Goal: Transaction & Acquisition: Purchase product/service

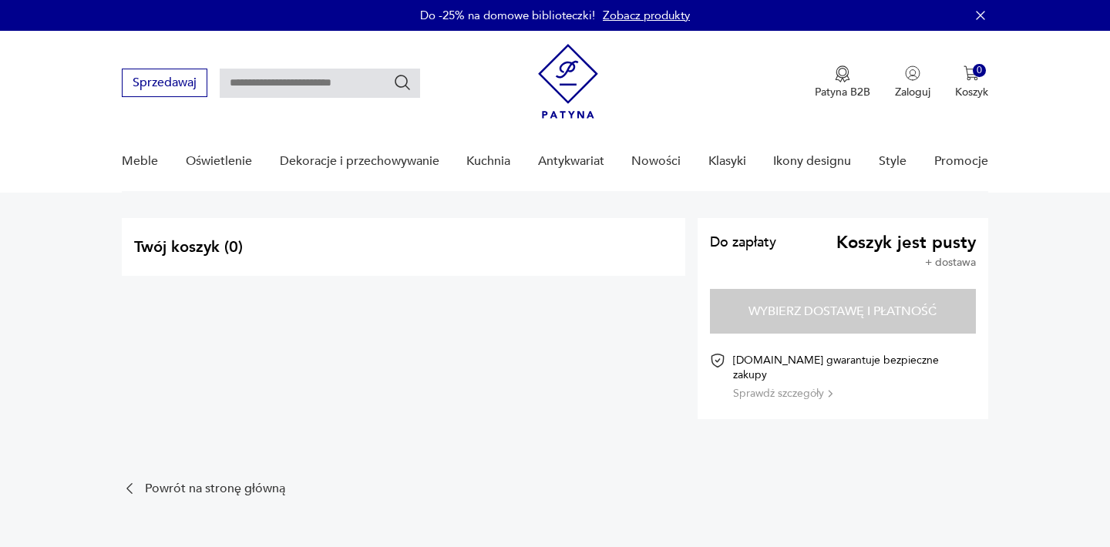
click at [568, 75] on img at bounding box center [568, 81] width 60 height 75
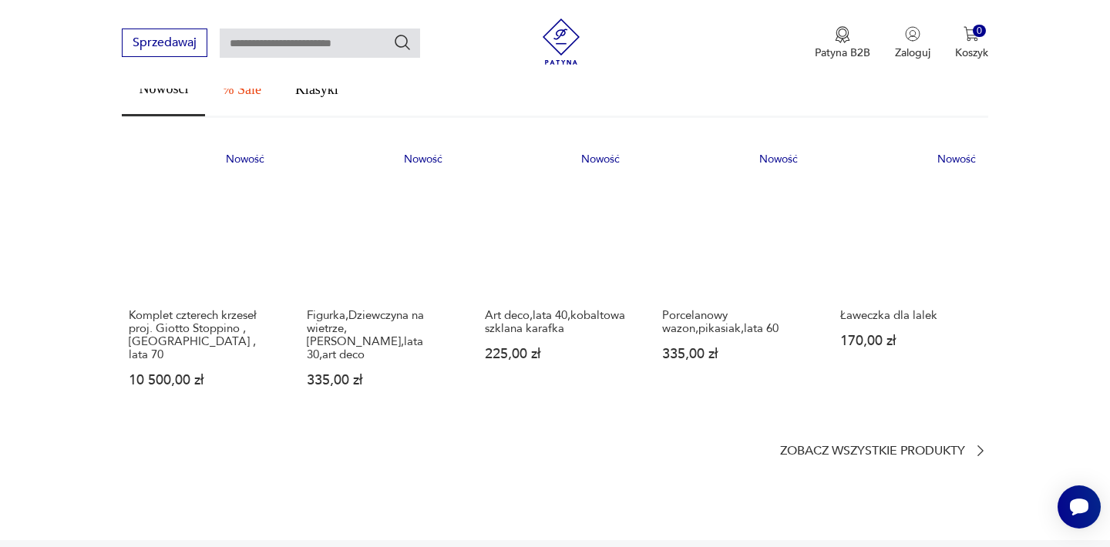
scroll to position [894, 0]
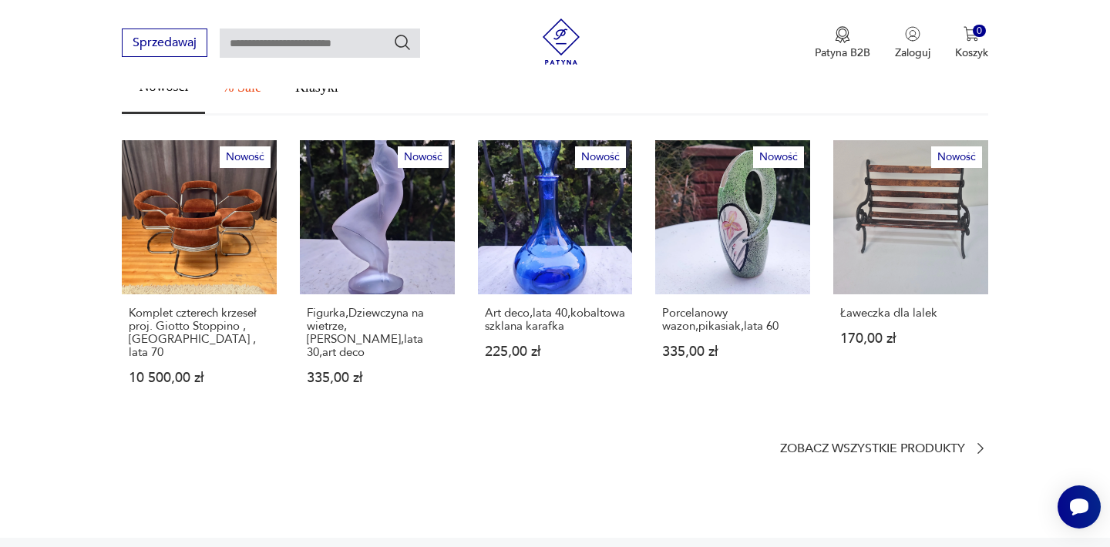
click at [273, 42] on input "text" at bounding box center [320, 43] width 200 height 29
type input "*******"
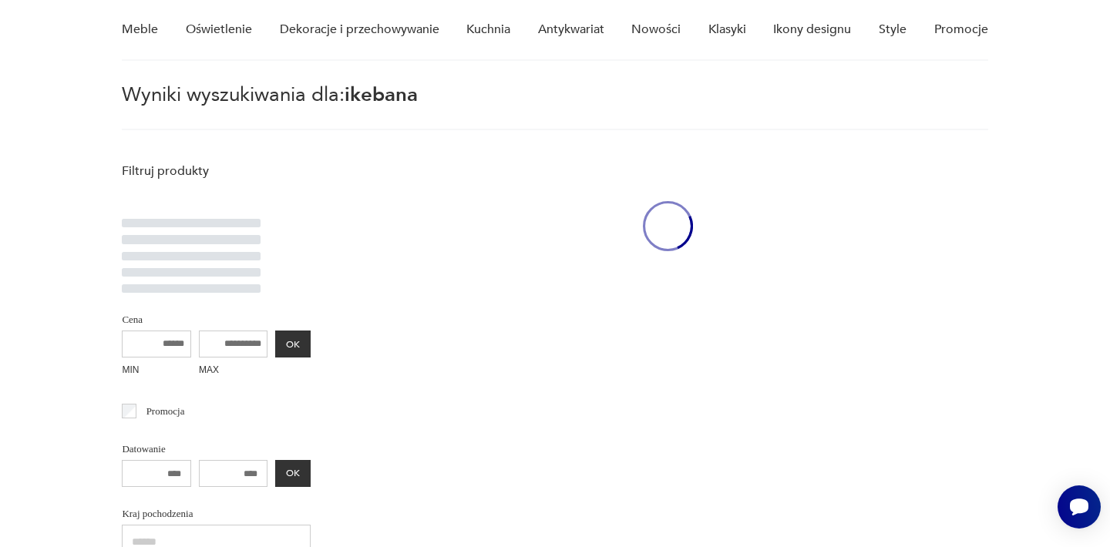
scroll to position [56, 0]
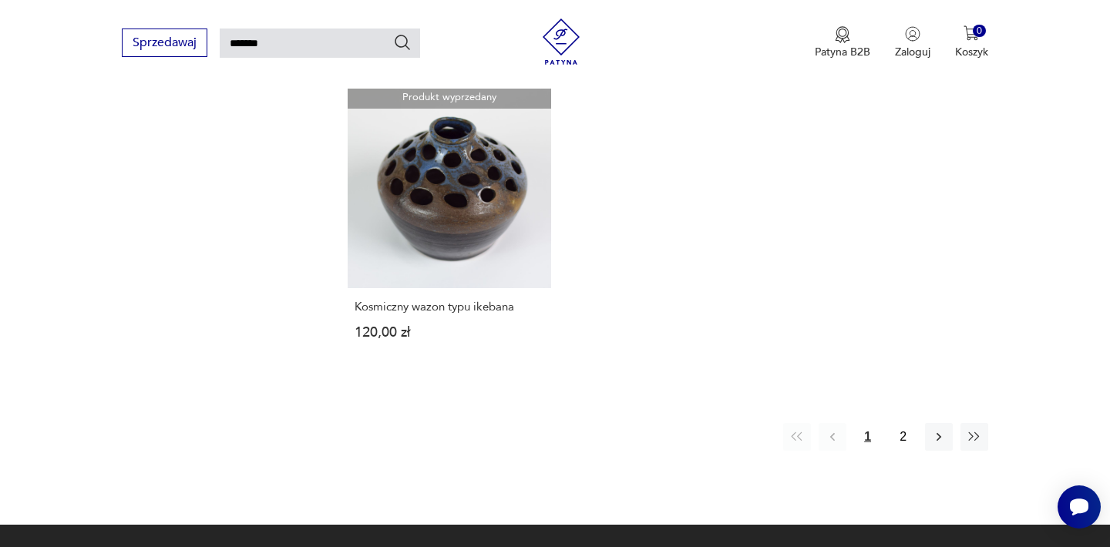
scroll to position [2060, 0]
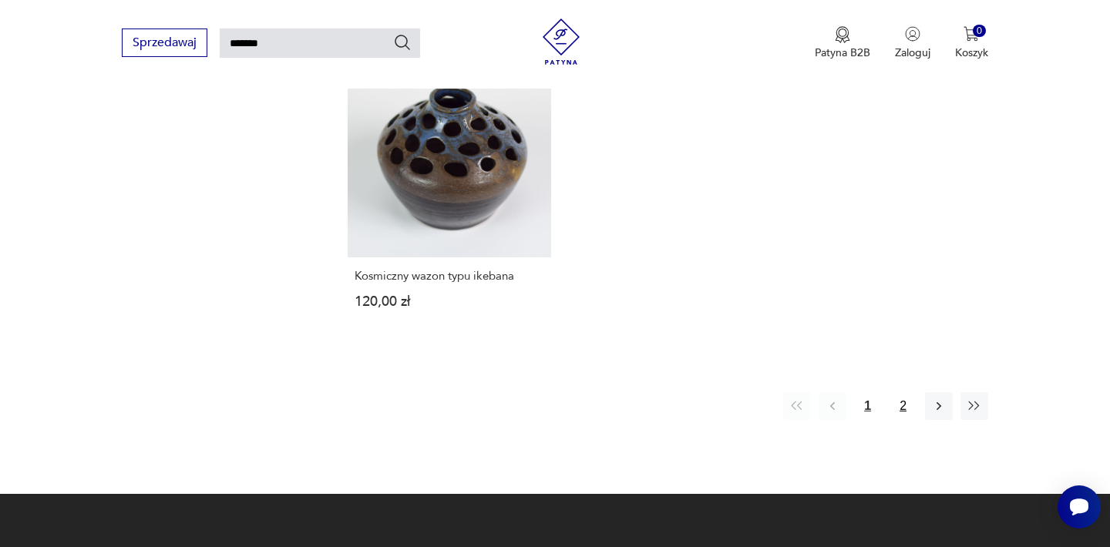
click at [905, 392] on button "2" at bounding box center [904, 406] width 28 height 28
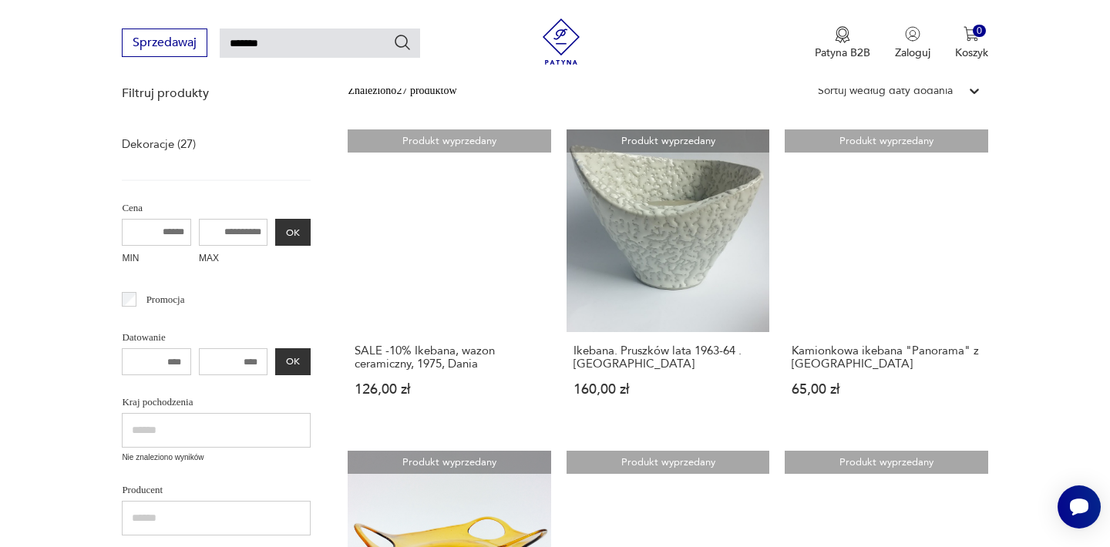
scroll to position [148, 0]
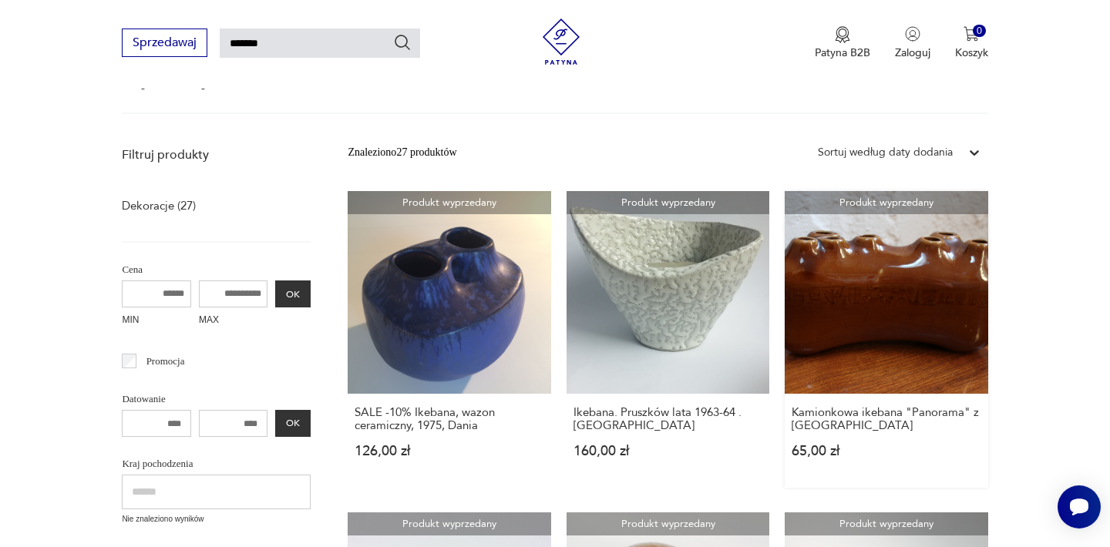
click at [924, 307] on link "Produkt wyprzedany Kamionkowa ikebana "Panorama" z Bolesławca 65,00 zł" at bounding box center [886, 339] width 203 height 297
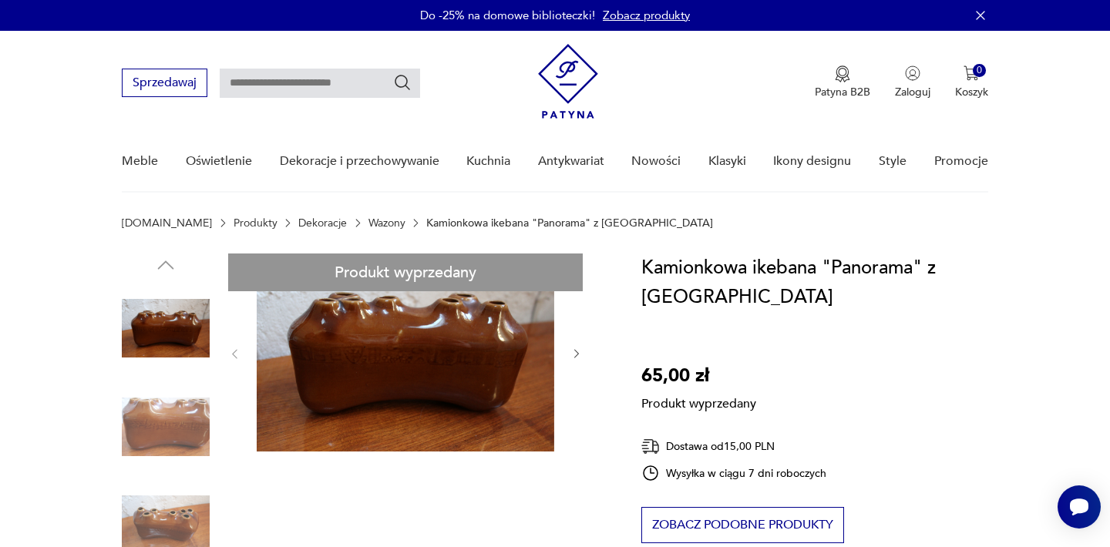
type input "*******"
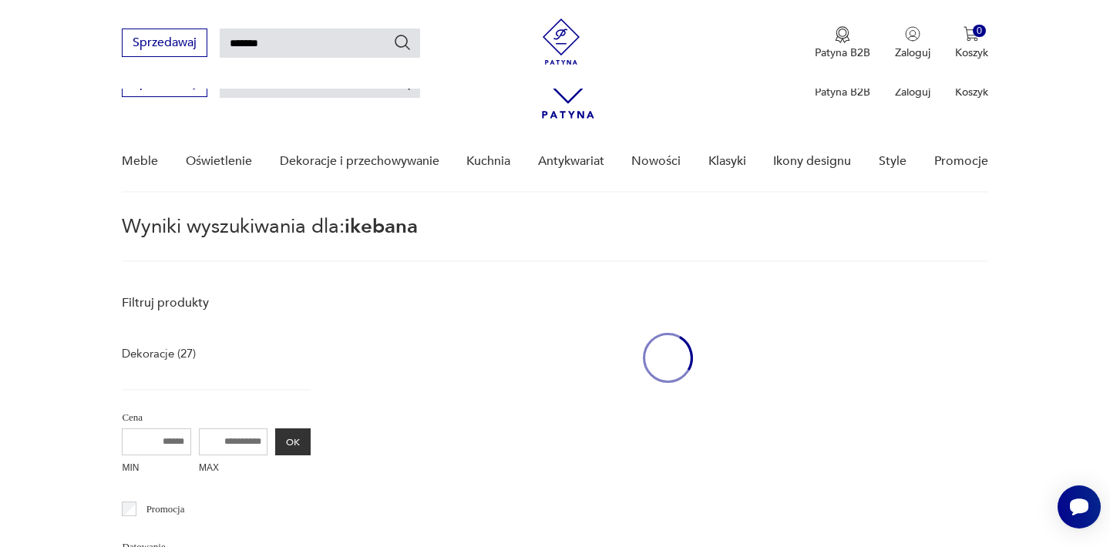
scroll to position [148, 0]
